Goal: Task Accomplishment & Management: Complete application form

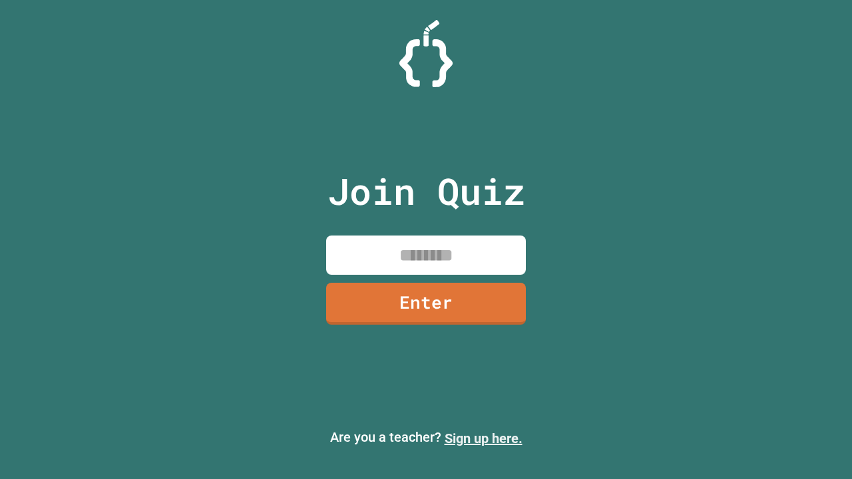
click at [483, 439] on link "Sign up here." at bounding box center [484, 439] width 78 height 16
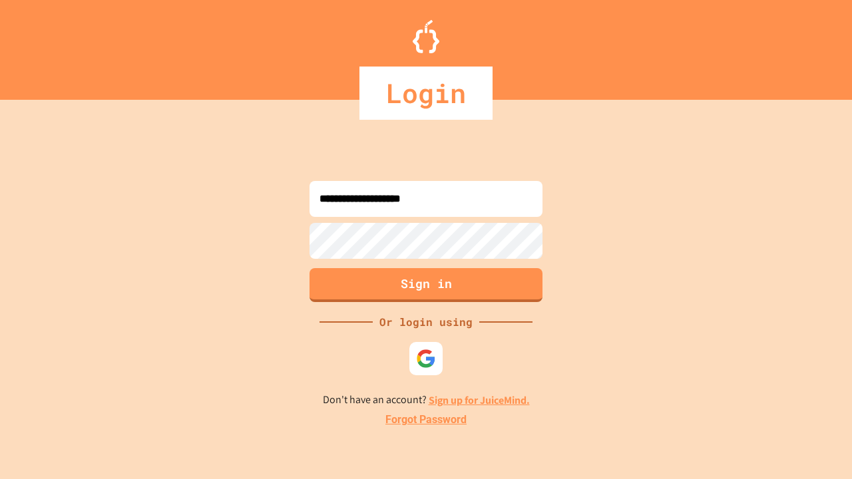
type input "**********"
